Goal: Use online tool/utility: Utilize a website feature to perform a specific function

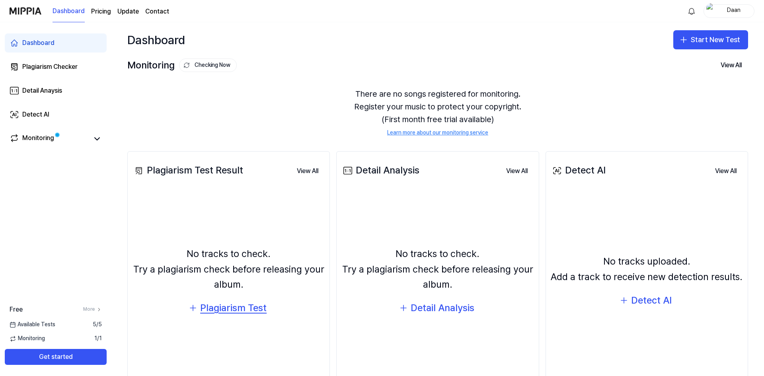
click at [232, 310] on div "Plagiarism Test" at bounding box center [233, 307] width 66 height 15
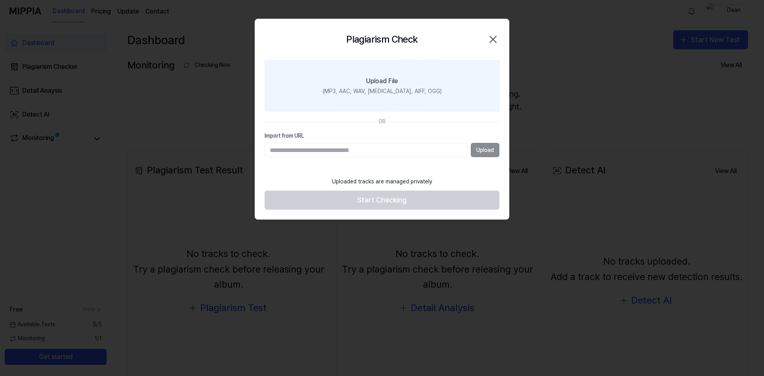
click at [403, 89] on div "(MP3, AAC, WAV, [MEDICAL_DATA], AIFF, OGG)" at bounding box center [382, 92] width 119 height 8
click at [0, 0] on input "Upload File (MP3, AAC, WAV, [MEDICAL_DATA], AIFF, OGG)" at bounding box center [0, 0] width 0 height 0
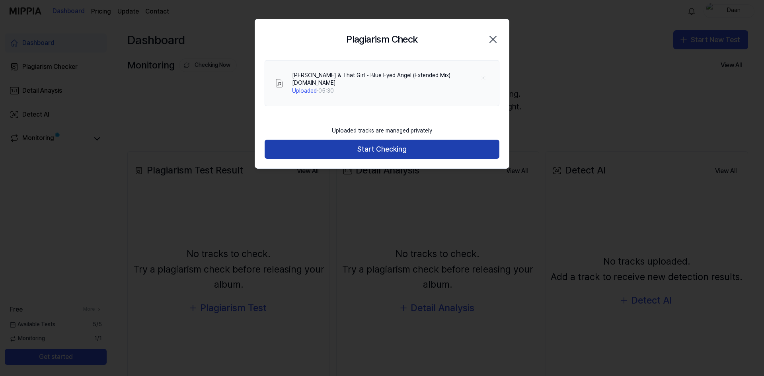
click at [380, 147] on button "Start Checking" at bounding box center [382, 149] width 235 height 19
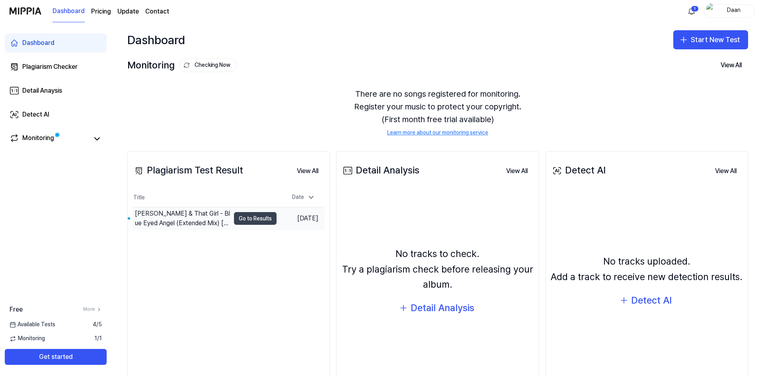
click at [248, 216] on button "Go to Results" at bounding box center [255, 218] width 43 height 13
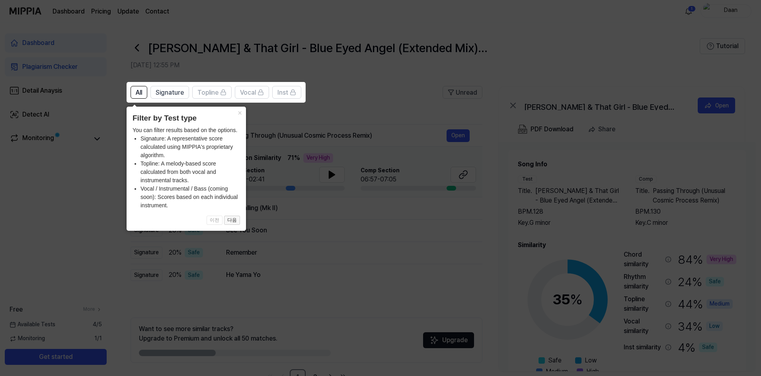
click at [234, 220] on button "다음" at bounding box center [232, 221] width 16 height 10
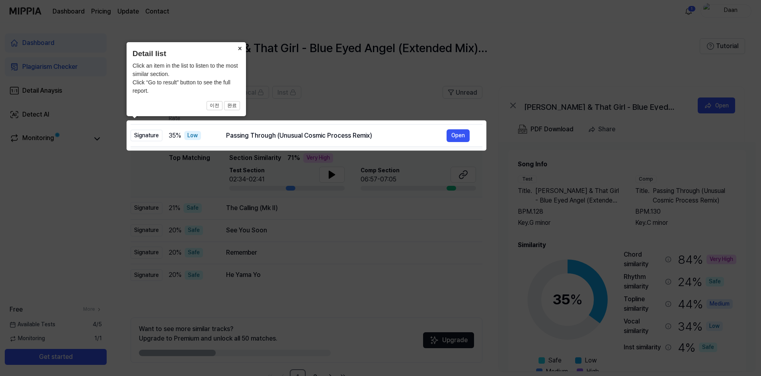
click at [240, 47] on button "×" at bounding box center [239, 47] width 13 height 11
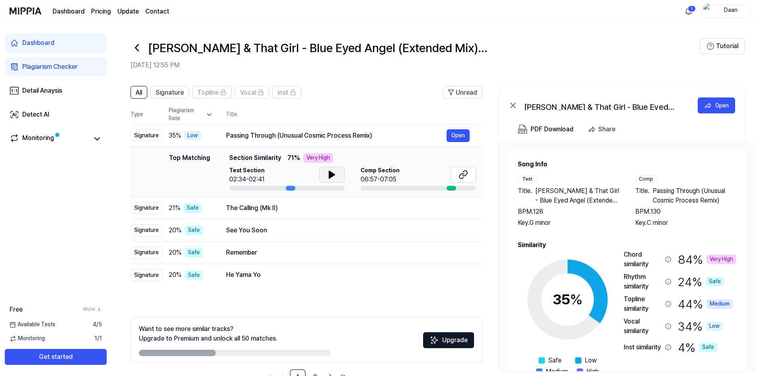
click at [332, 174] on icon at bounding box center [332, 174] width 6 height 7
click at [460, 173] on icon at bounding box center [463, 175] width 10 height 10
click at [335, 178] on icon at bounding box center [332, 175] width 10 height 10
click at [537, 131] on div "PDF Download" at bounding box center [551, 129] width 43 height 10
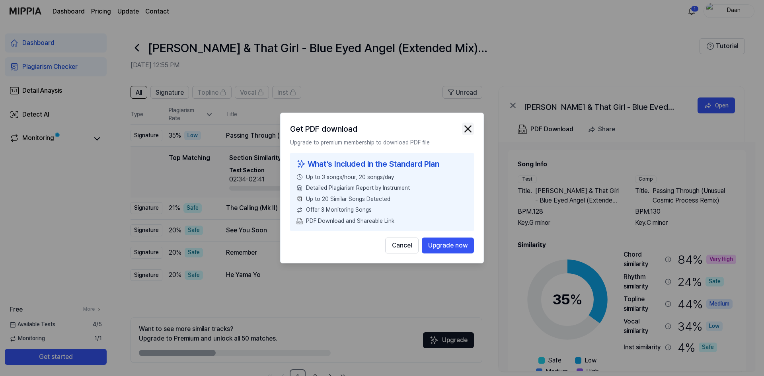
click at [468, 129] on img "button" at bounding box center [468, 129] width 12 height 12
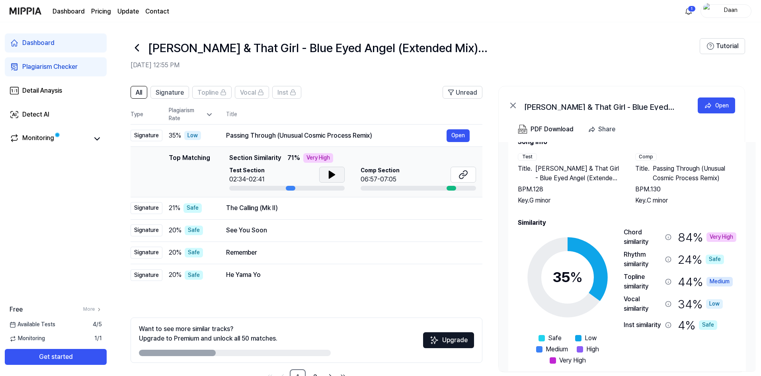
scroll to position [34, 0]
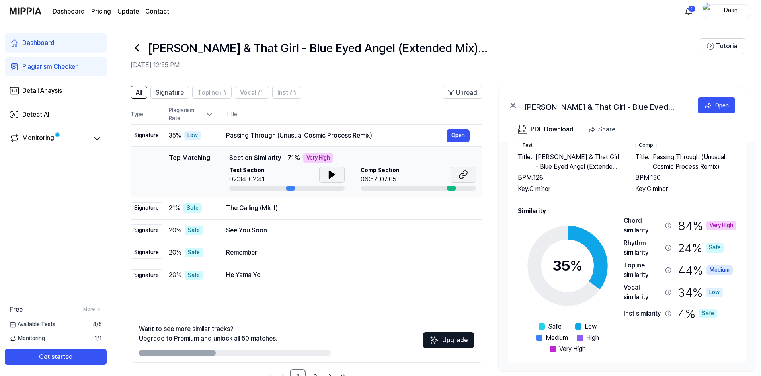
click at [465, 176] on icon at bounding box center [464, 173] width 5 height 5
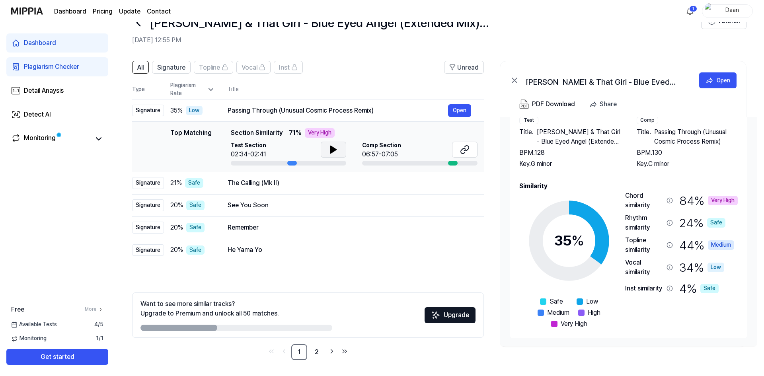
scroll to position [0, 0]
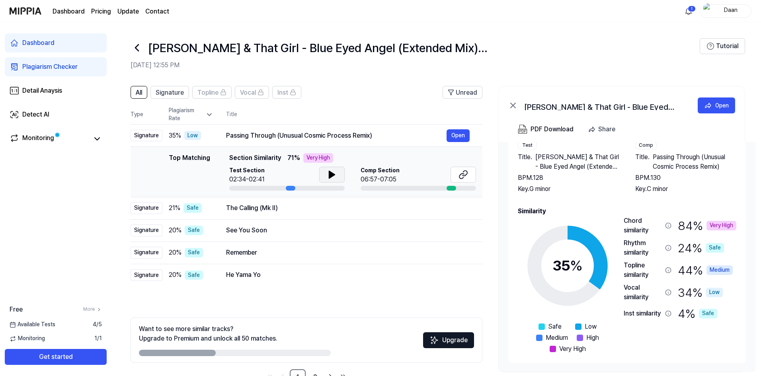
click at [332, 171] on icon at bounding box center [332, 175] width 10 height 10
click at [44, 40] on div "Dashboard" at bounding box center [38, 43] width 32 height 10
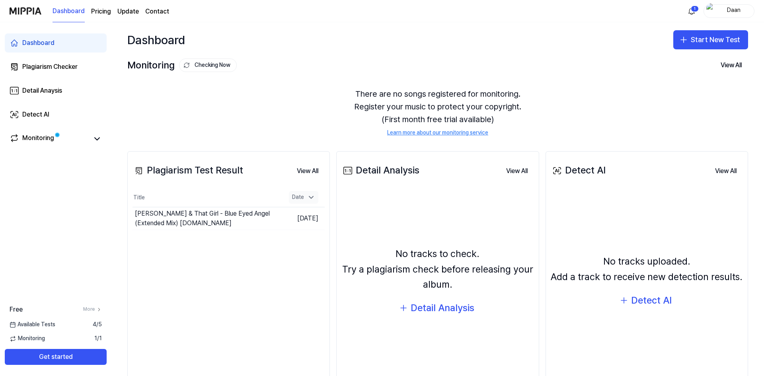
click at [307, 197] on icon at bounding box center [311, 197] width 8 height 8
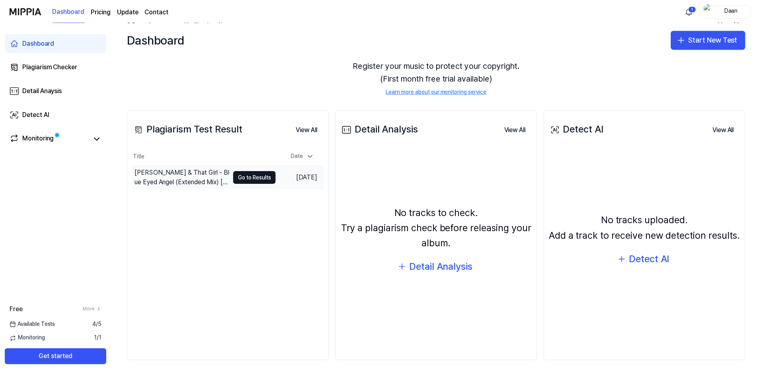
scroll to position [42, 0]
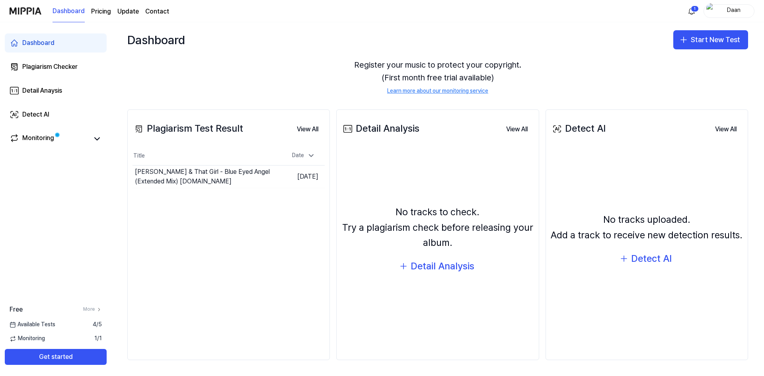
click at [36, 43] on div "Dashboard" at bounding box center [38, 43] width 32 height 10
click at [695, 8] on html "Dashboard Pricing Update Contact 1 Daan Dashboard Plagiarism Checker Detail Ana…" at bounding box center [382, 188] width 764 height 376
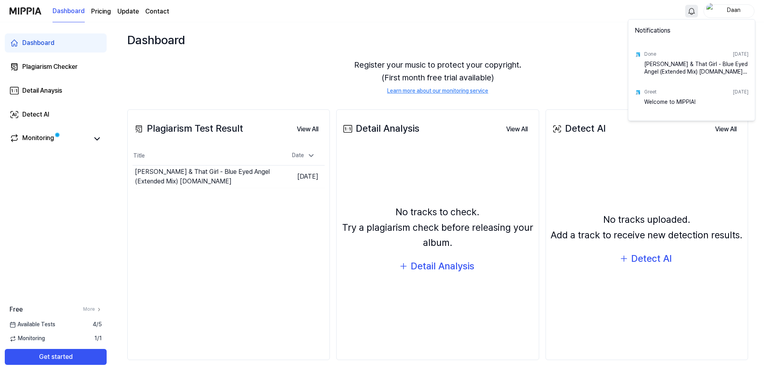
click at [575, 42] on html "Dashboard Pricing Update Contact Daan Dashboard Plagiarism Checker Detail Anays…" at bounding box center [382, 188] width 764 height 376
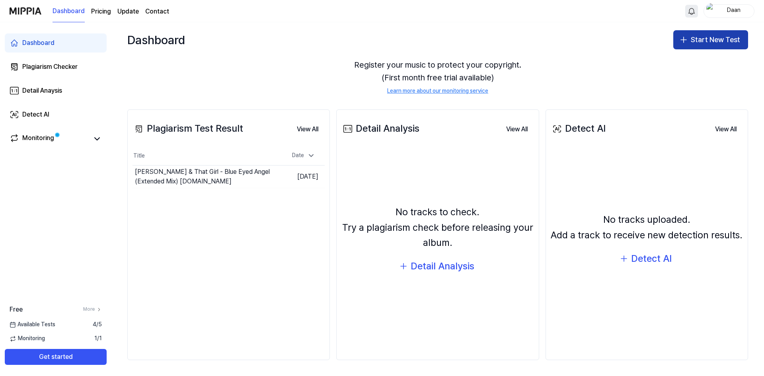
click at [719, 40] on button "Start New Test" at bounding box center [710, 39] width 75 height 19
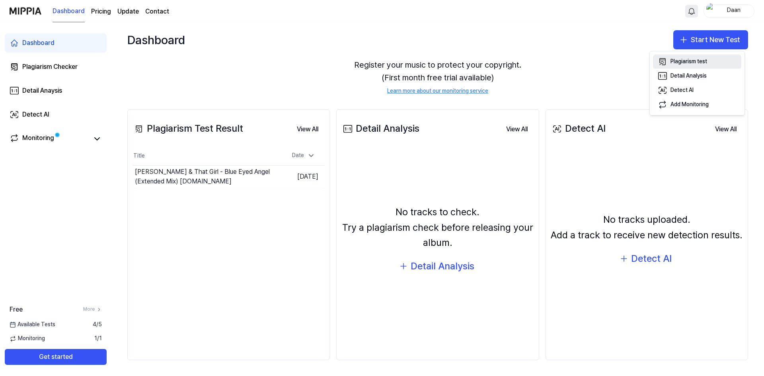
click at [694, 61] on div "Plagiarism test" at bounding box center [689, 62] width 37 height 8
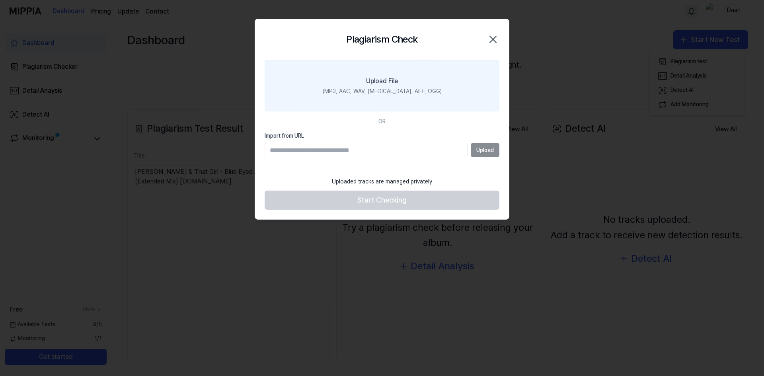
click at [380, 88] on div "(MP3, AAC, WAV, [MEDICAL_DATA], AIFF, OGG)" at bounding box center [382, 92] width 119 height 8
click at [0, 0] on input "Upload File (MP3, AAC, WAV, [MEDICAL_DATA], AIFF, OGG)" at bounding box center [0, 0] width 0 height 0
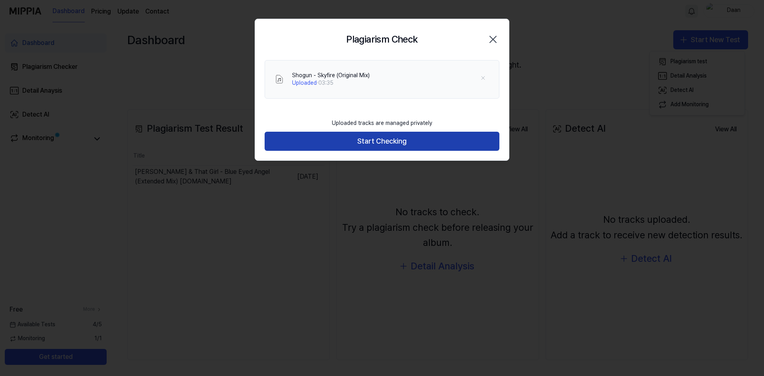
click at [371, 143] on button "Start Checking" at bounding box center [382, 141] width 235 height 19
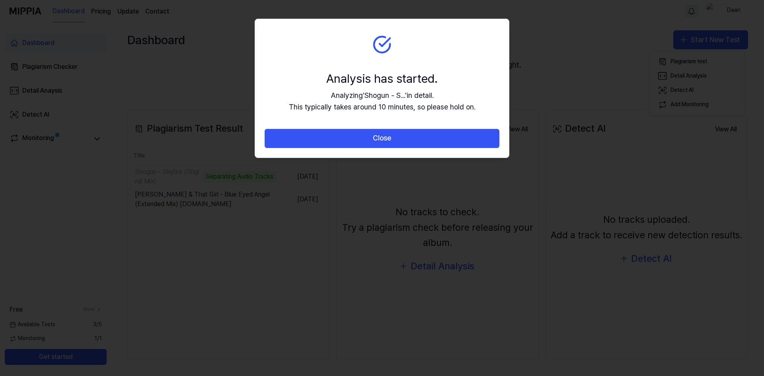
click at [371, 142] on button "Close" at bounding box center [382, 138] width 235 height 19
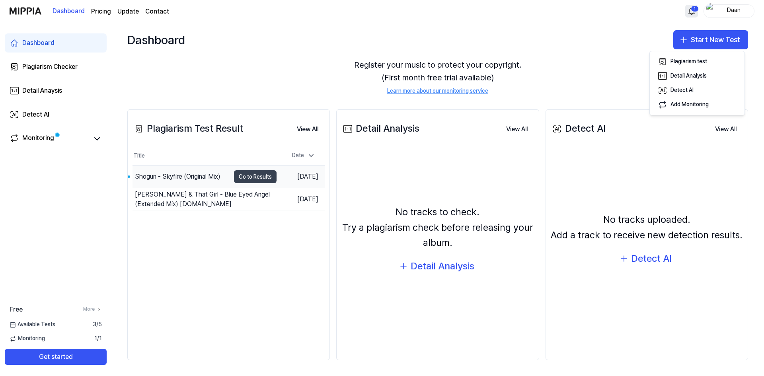
click at [247, 175] on button "Go to Results" at bounding box center [255, 176] width 43 height 13
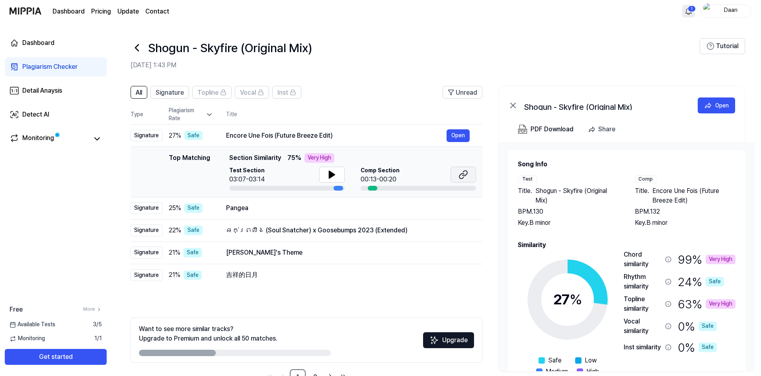
click at [468, 174] on button at bounding box center [463, 175] width 25 height 16
click at [333, 174] on icon at bounding box center [332, 174] width 6 height 7
